Goal: Navigation & Orientation: Find specific page/section

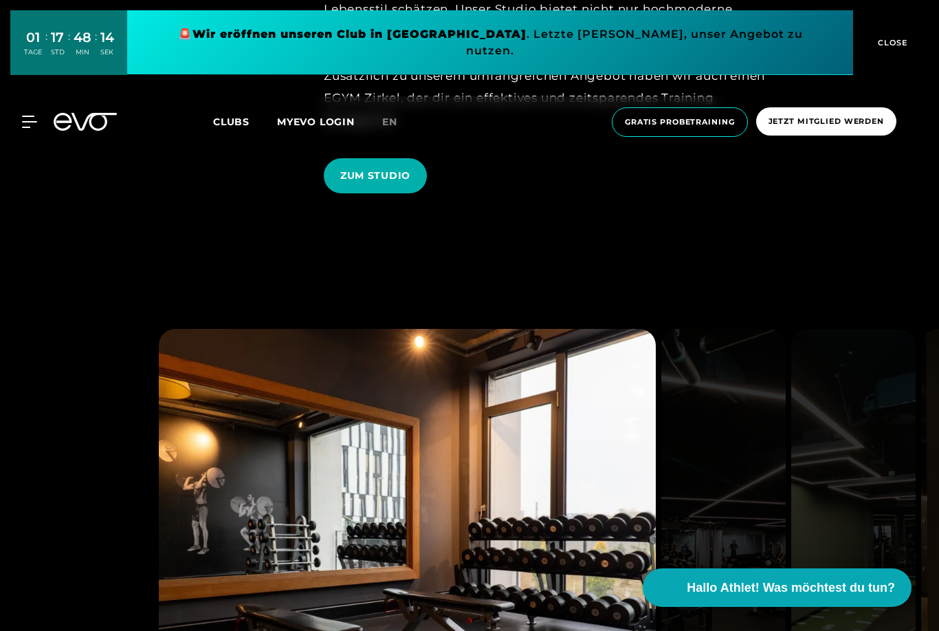
scroll to position [2437, 0]
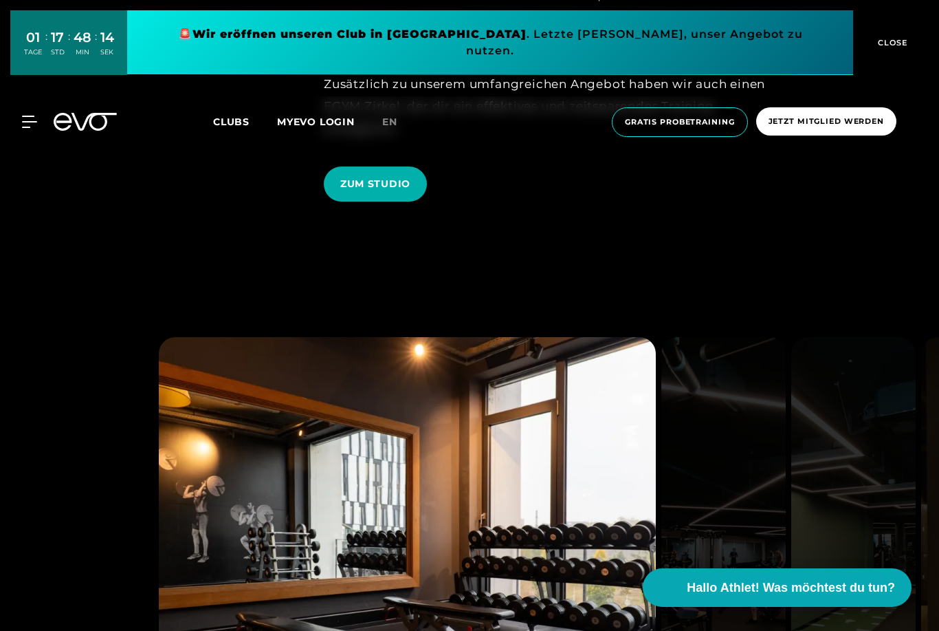
click at [900, 28] on button "CLOSE" at bounding box center [891, 42] width 76 height 65
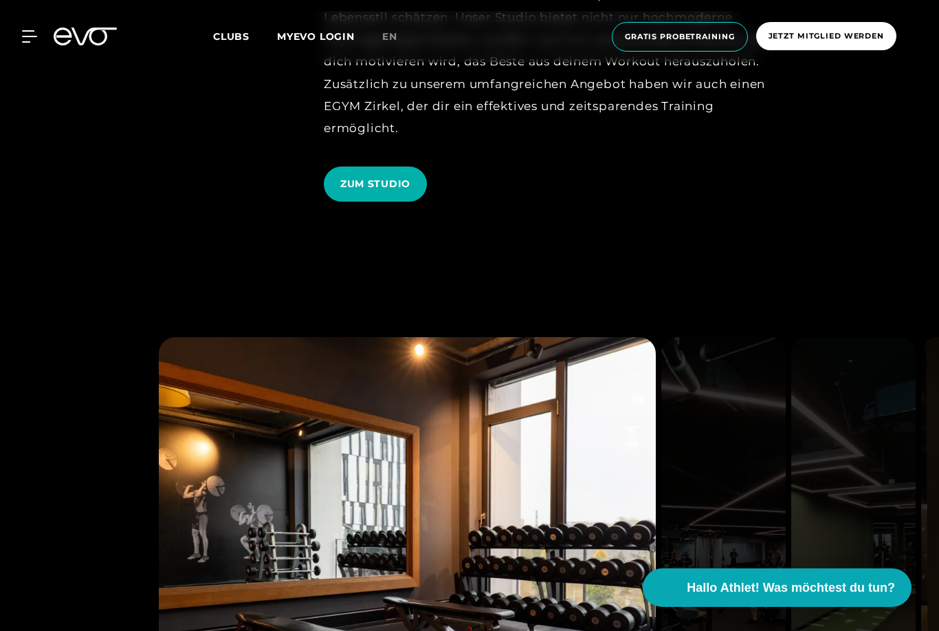
click at [237, 41] on span "Clubs" at bounding box center [231, 36] width 36 height 12
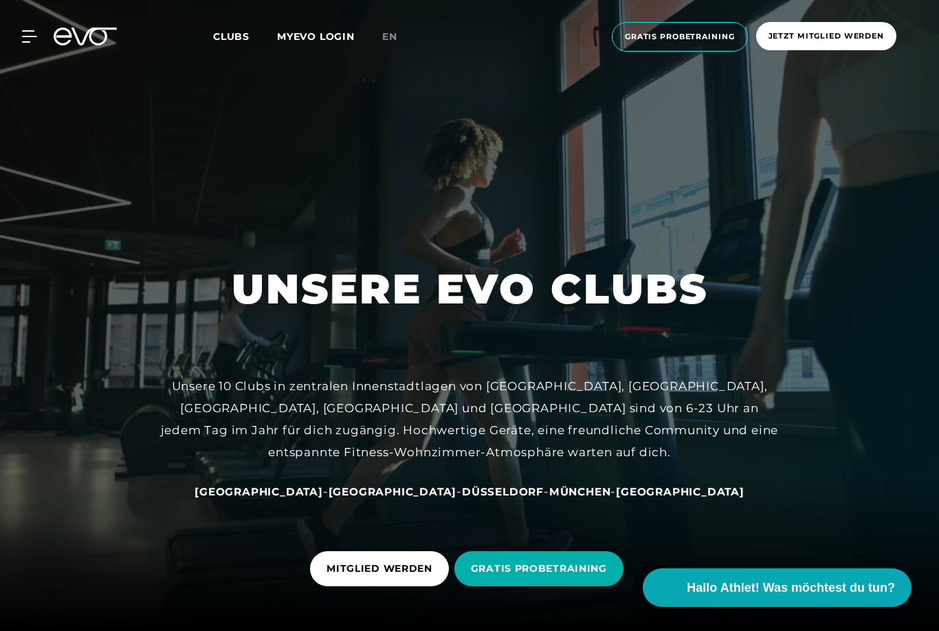
click at [32, 40] on icon at bounding box center [29, 36] width 15 height 12
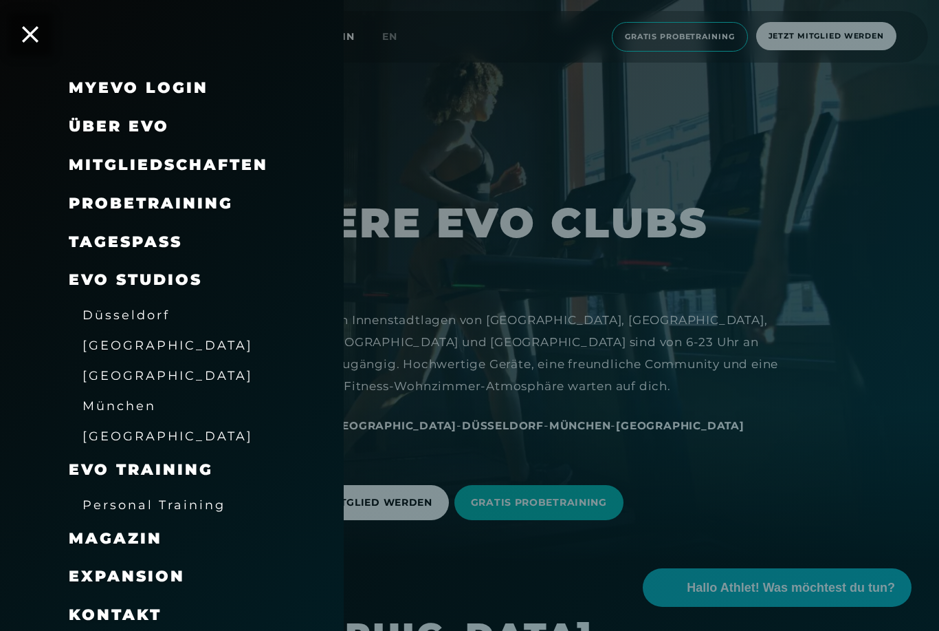
scroll to position [65, 0]
click at [150, 133] on span "Über EVO" at bounding box center [119, 126] width 100 height 19
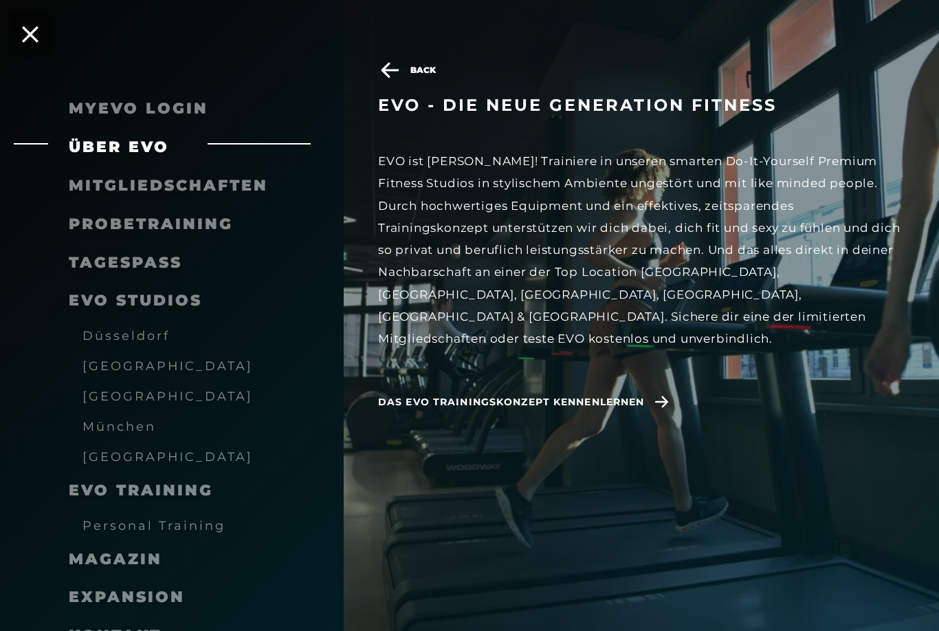
click at [146, 333] on span "Düsseldorf" at bounding box center [126, 335] width 87 height 14
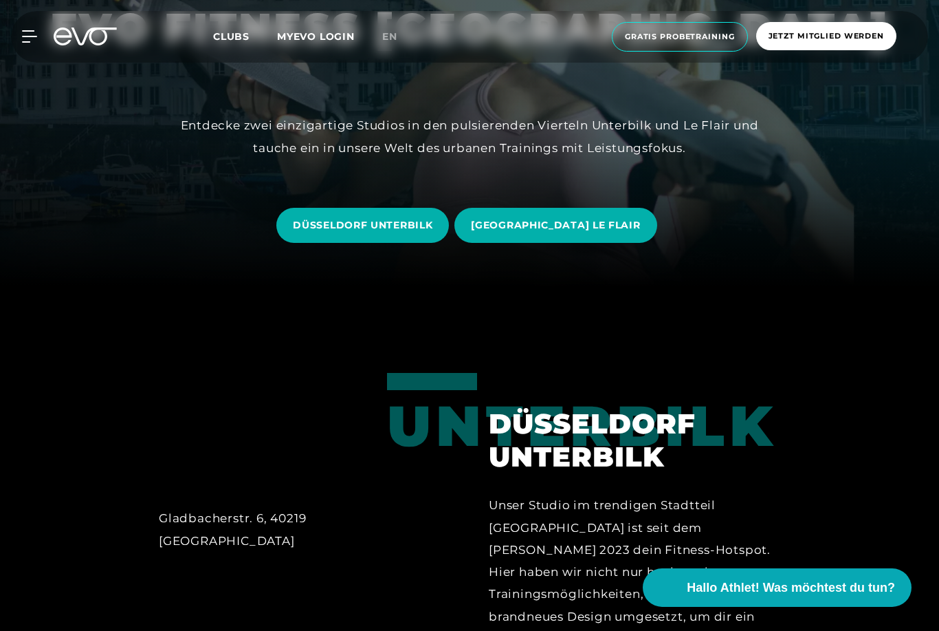
scroll to position [349, 0]
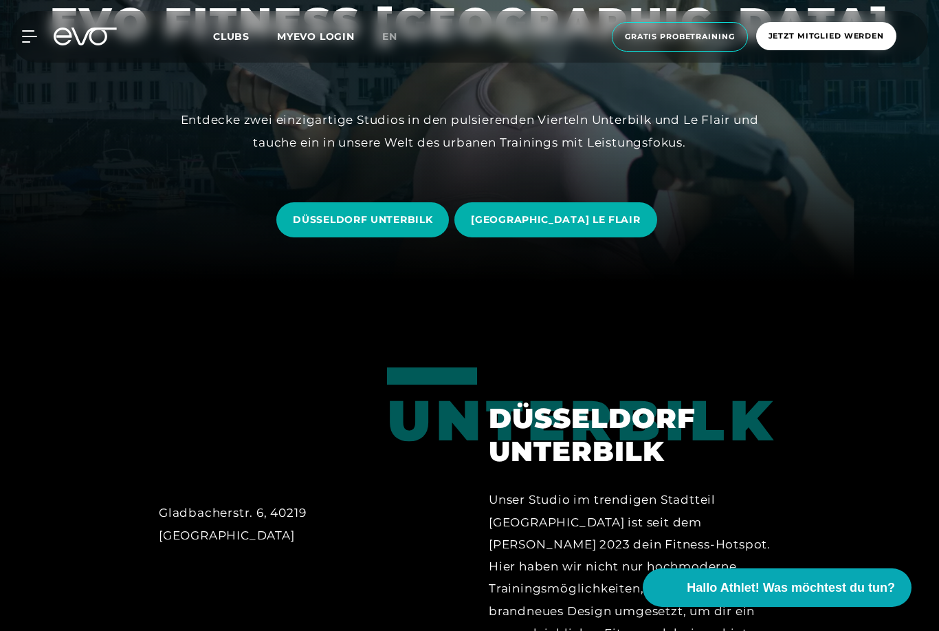
click at [589, 227] on span "[GEOGRAPHIC_DATA] LE FLAIR" at bounding box center [555, 220] width 169 height 14
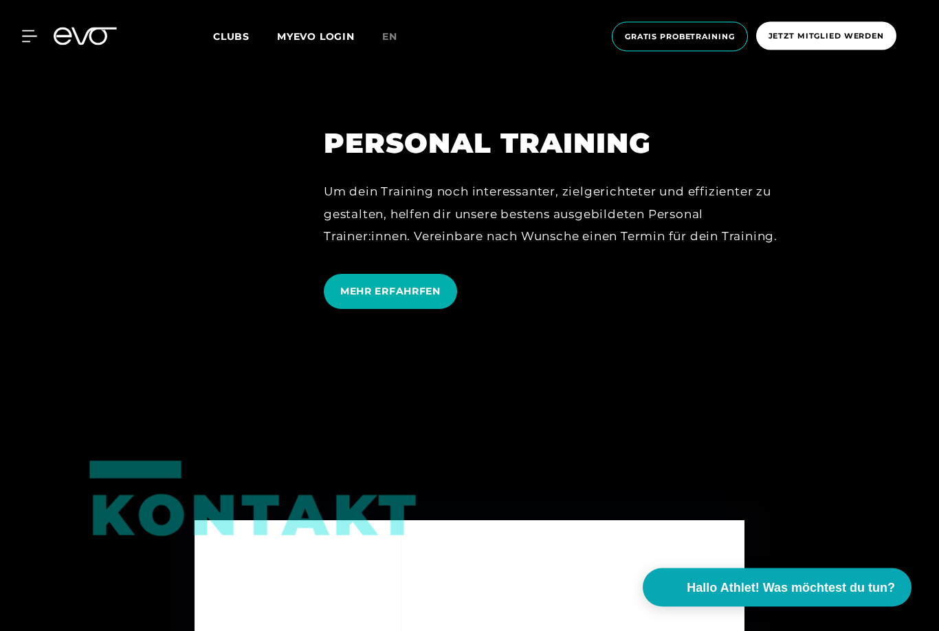
scroll to position [3343, 0]
click at [395, 309] on span "MEHR ERFAHRFEN" at bounding box center [390, 291] width 133 height 35
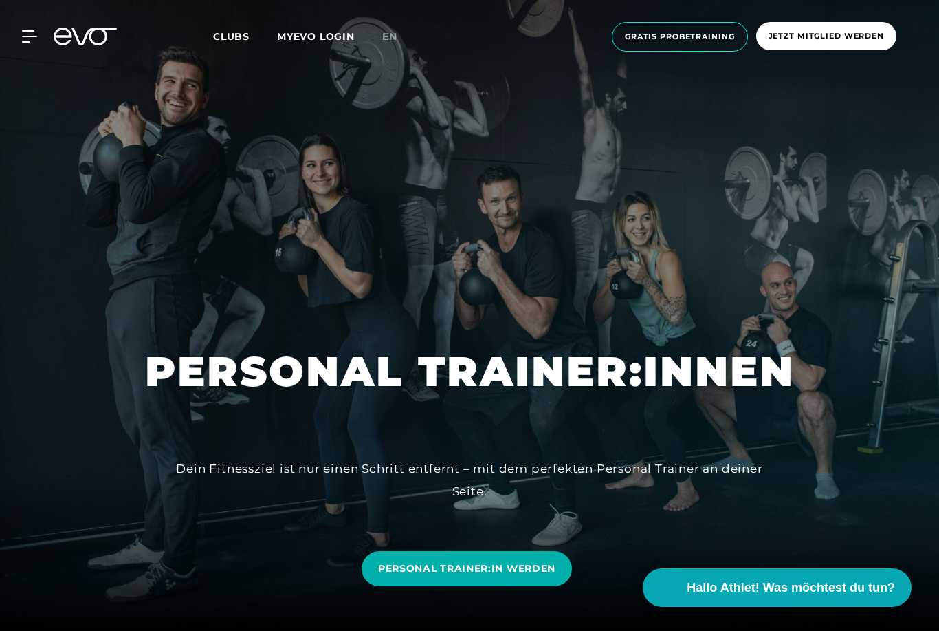
click at [36, 34] on icon at bounding box center [29, 36] width 15 height 12
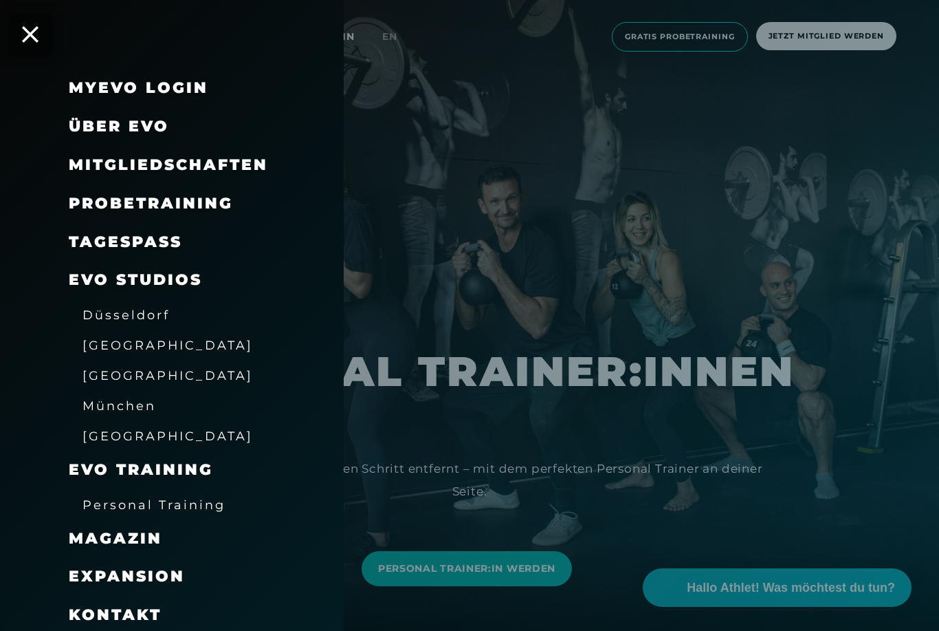
click at [112, 307] on span "Düsseldorf" at bounding box center [126, 314] width 87 height 14
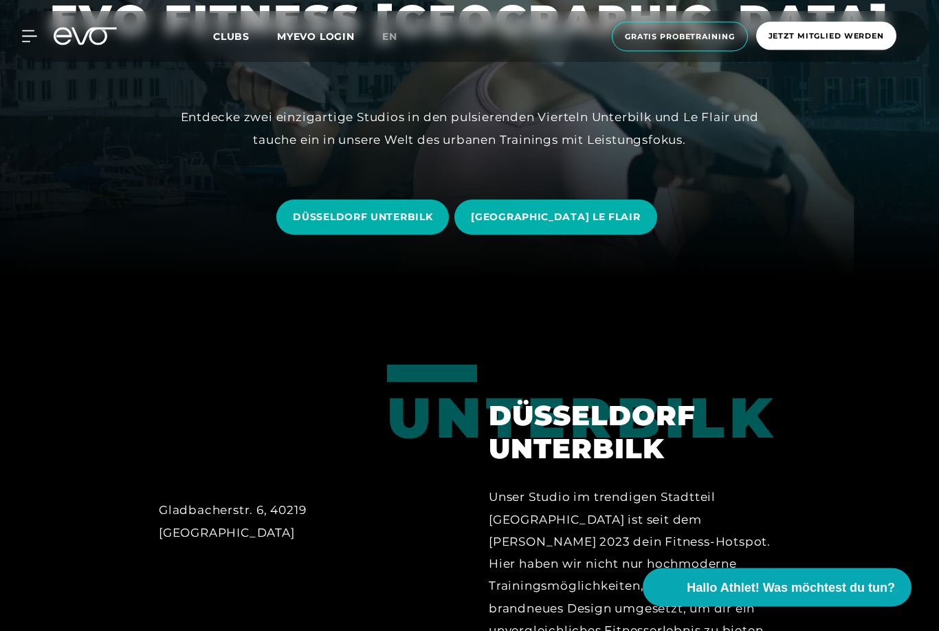
scroll to position [351, 0]
click at [577, 224] on span "[GEOGRAPHIC_DATA] LE FLAIR" at bounding box center [555, 217] width 169 height 14
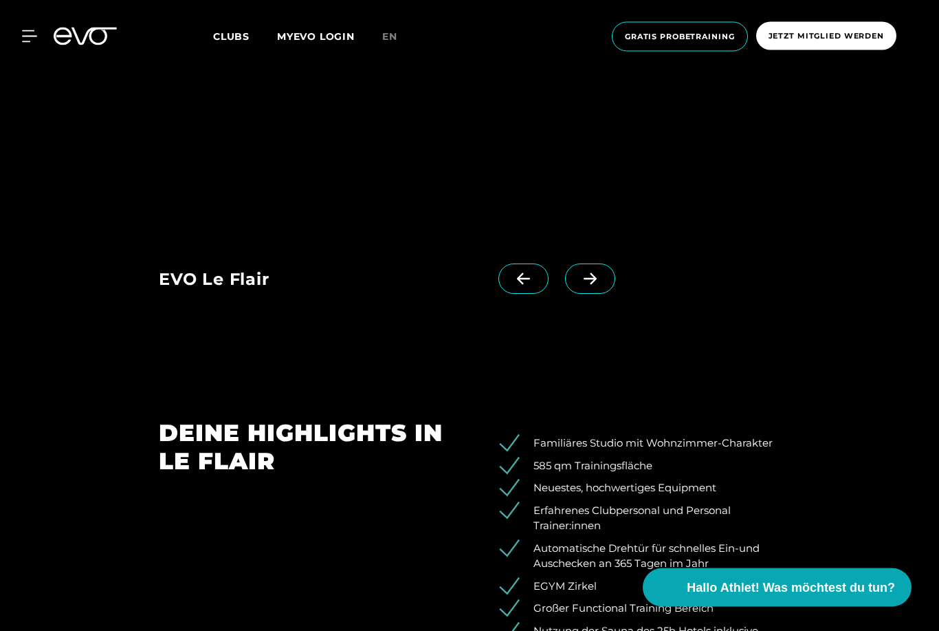
scroll to position [1532, 0]
click at [611, 294] on span at bounding box center [590, 278] width 50 height 30
click at [610, 294] on span at bounding box center [590, 278] width 50 height 30
click at [611, 294] on span at bounding box center [590, 278] width 50 height 30
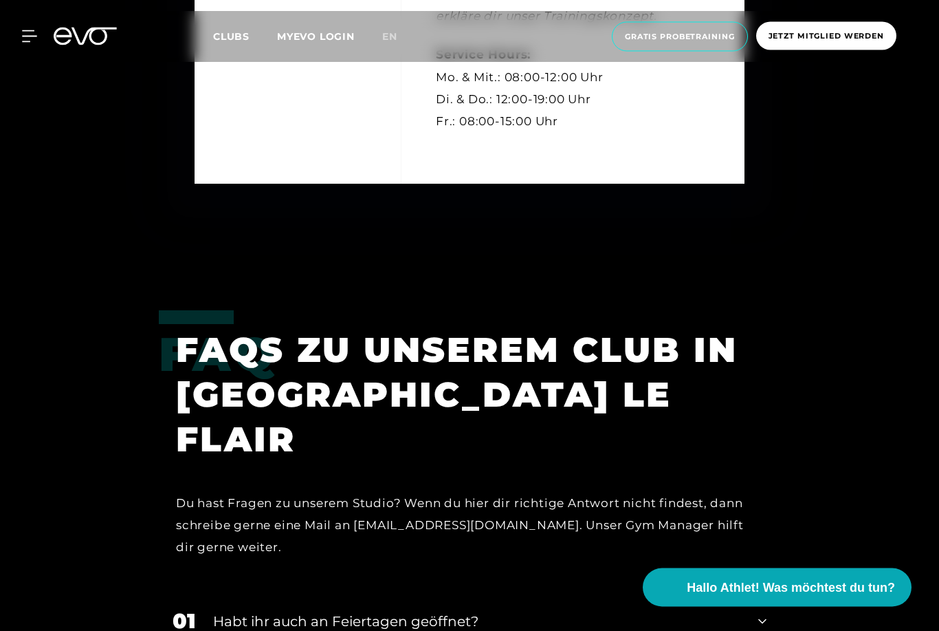
scroll to position [4713, 0]
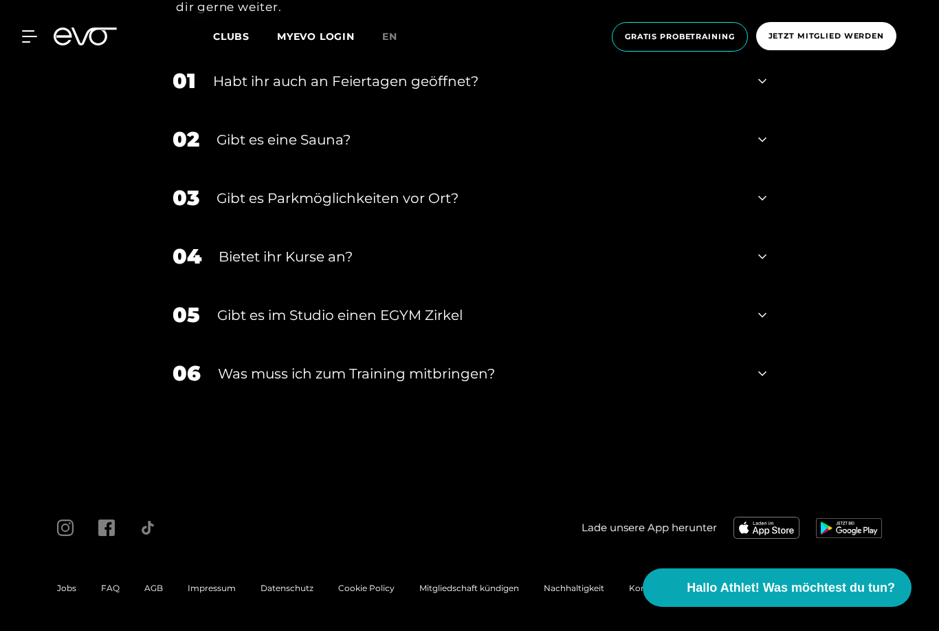
click at [57, 536] on icon at bounding box center [65, 527] width 17 height 17
